Goal: Contribute content: Contribute content

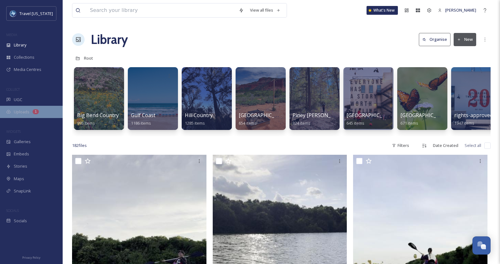
click at [23, 110] on span "Uploads" at bounding box center [22, 112] width 16 height 6
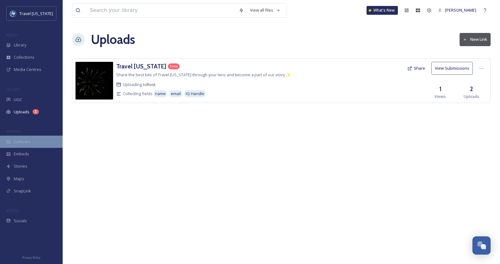
click at [18, 142] on span "Galleries" at bounding box center [22, 142] width 17 height 6
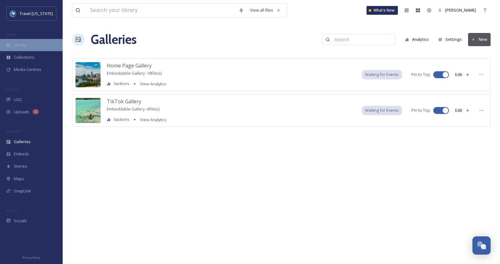
click at [31, 47] on div "Library" at bounding box center [31, 45] width 63 height 12
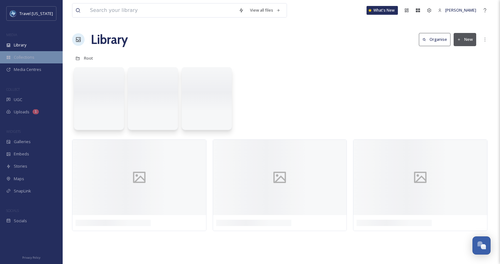
click at [30, 57] on span "Collections" at bounding box center [24, 57] width 21 height 6
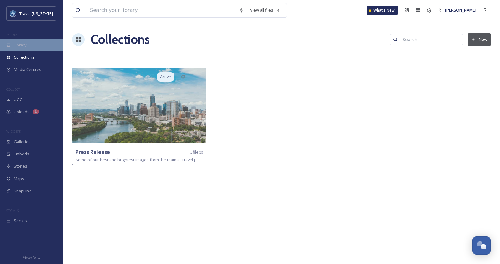
click at [37, 40] on div "Library" at bounding box center [31, 45] width 63 height 12
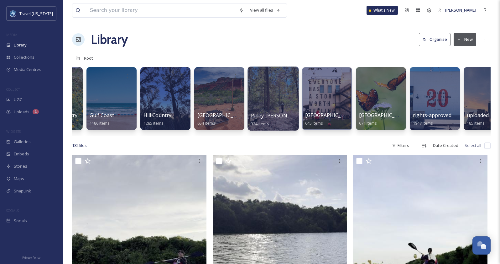
scroll to position [0, 66]
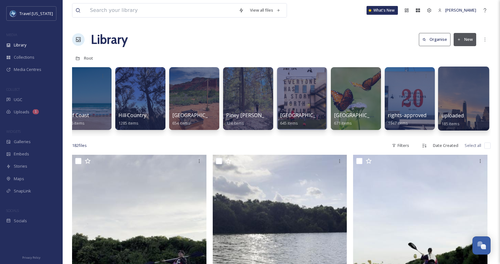
click at [463, 98] on div at bounding box center [463, 98] width 51 height 64
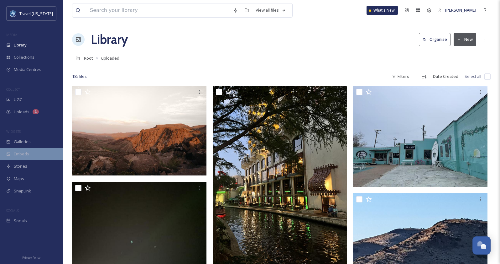
click at [22, 157] on div "Embeds" at bounding box center [31, 154] width 63 height 12
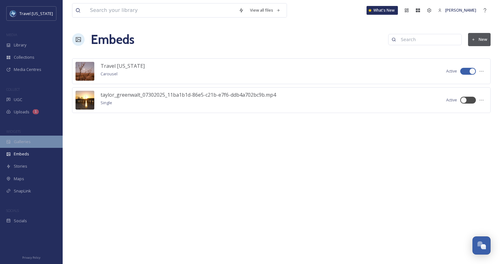
click at [24, 145] on div "Galleries" at bounding box center [31, 141] width 63 height 12
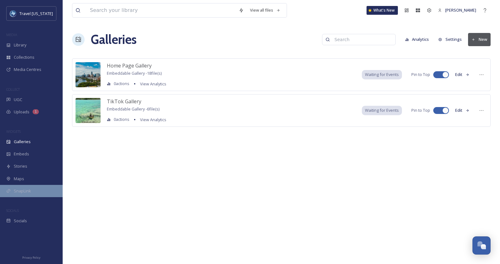
click at [26, 185] on div "SnapLink" at bounding box center [31, 191] width 63 height 12
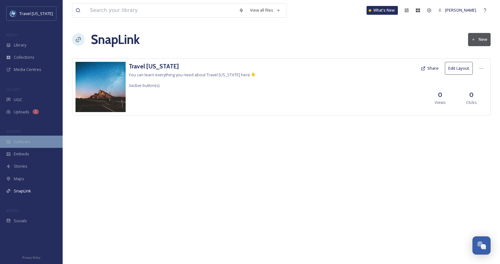
click at [30, 142] on div "Galleries" at bounding box center [31, 141] width 63 height 12
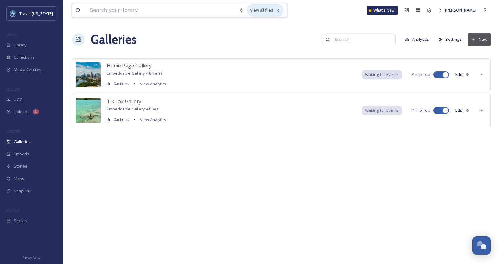
click at [267, 9] on div "View all files" at bounding box center [265, 10] width 37 height 12
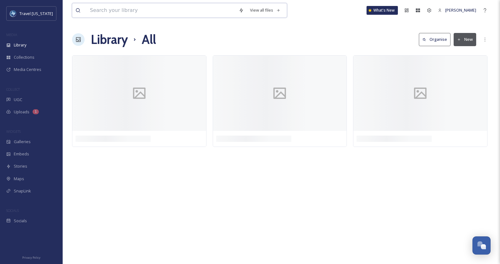
click at [179, 8] on input at bounding box center [161, 10] width 149 height 14
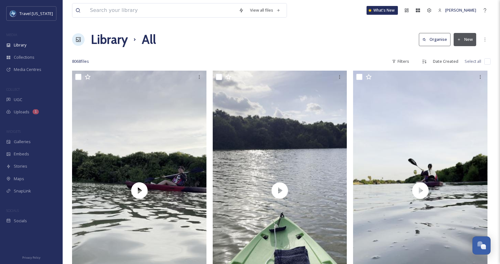
click at [288, 46] on div "Library All Organise New" at bounding box center [281, 39] width 419 height 19
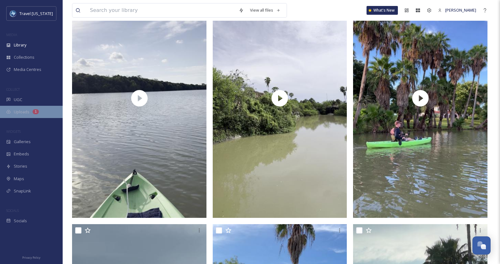
scroll to position [2668, 0]
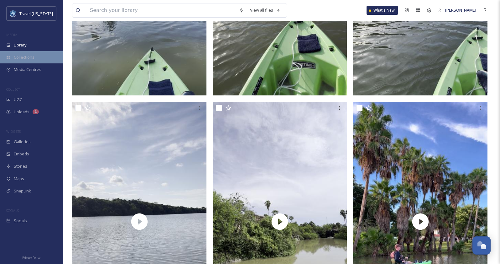
click at [22, 59] on span "Collections" at bounding box center [24, 57] width 21 height 6
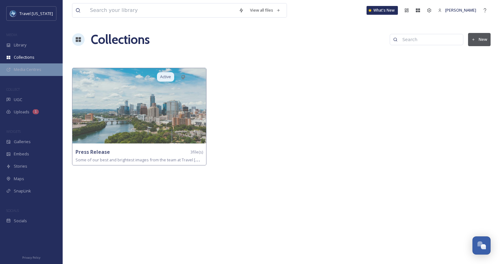
click at [24, 70] on span "Media Centres" at bounding box center [28, 69] width 28 height 6
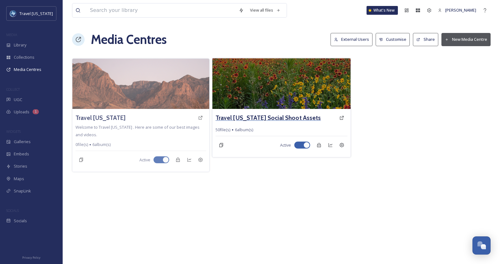
click at [239, 114] on h3 "Travel [US_STATE] Social Shoot Assets" at bounding box center [268, 117] width 105 height 9
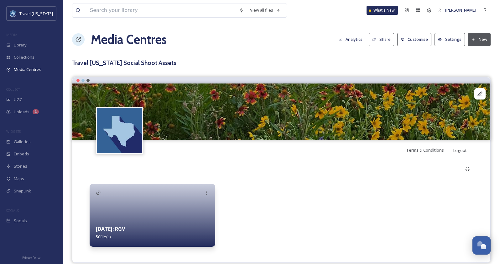
scroll to position [8, 0]
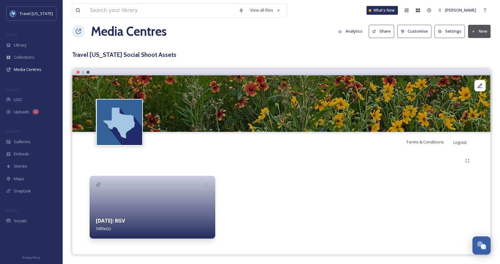
click at [117, 222] on strong "[DATE]: RGV" at bounding box center [110, 220] width 29 height 7
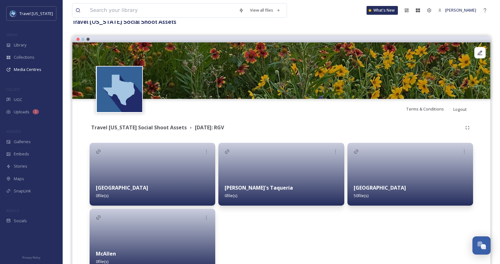
scroll to position [82, 0]
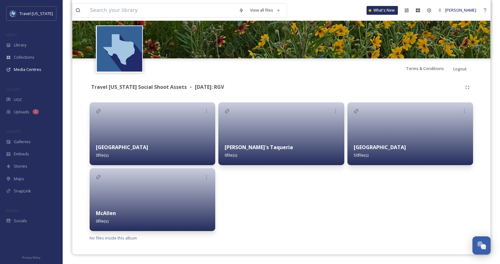
click at [380, 148] on strong "[GEOGRAPHIC_DATA]" at bounding box center [380, 147] width 52 height 7
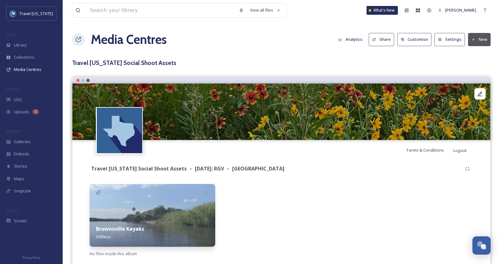
scroll to position [16, 0]
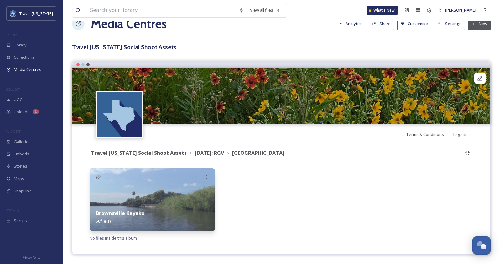
click at [476, 27] on button "New" at bounding box center [479, 23] width 23 height 13
click at [419, 46] on h3 "Travel [US_STATE] Social Shoot Assets" at bounding box center [281, 47] width 419 height 9
click at [118, 219] on div "Brownsville Kayaks 50 file(s)" at bounding box center [153, 217] width 126 height 28
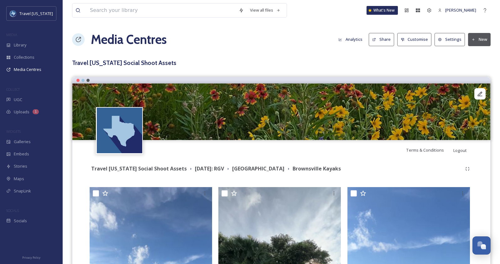
click at [470, 39] on button "New" at bounding box center [479, 39] width 23 height 13
click at [472, 55] on span "Add Files" at bounding box center [475, 54] width 17 height 6
click at [266, 157] on div "Terms & Conditions Logout" at bounding box center [281, 150] width 418 height 20
